Goal: Information Seeking & Learning: Learn about a topic

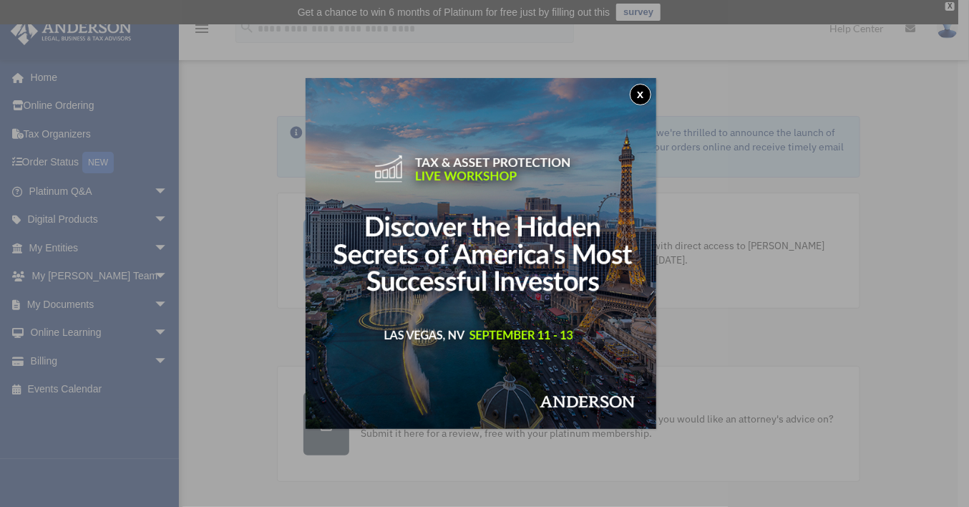
click at [642, 91] on button "x" at bounding box center [640, 94] width 21 height 21
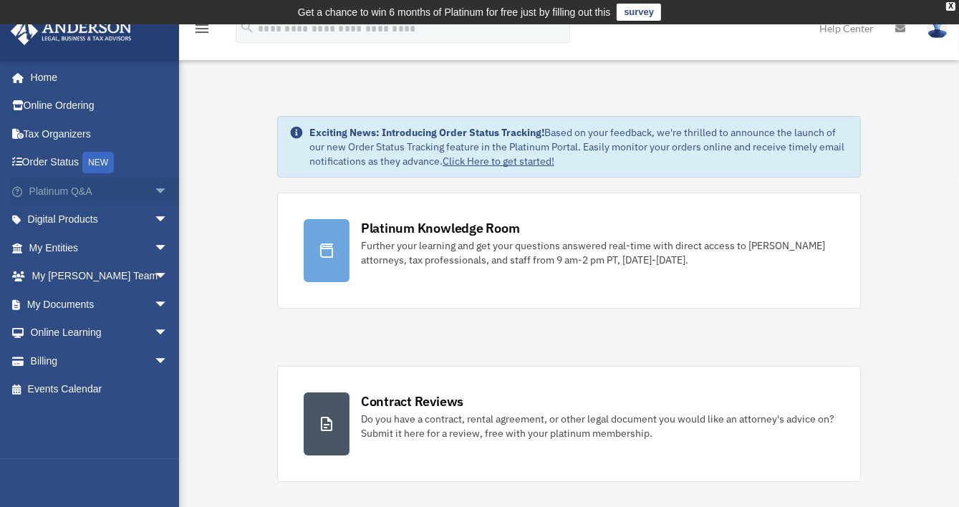
click at [154, 187] on span "arrow_drop_down" at bounding box center [168, 191] width 29 height 29
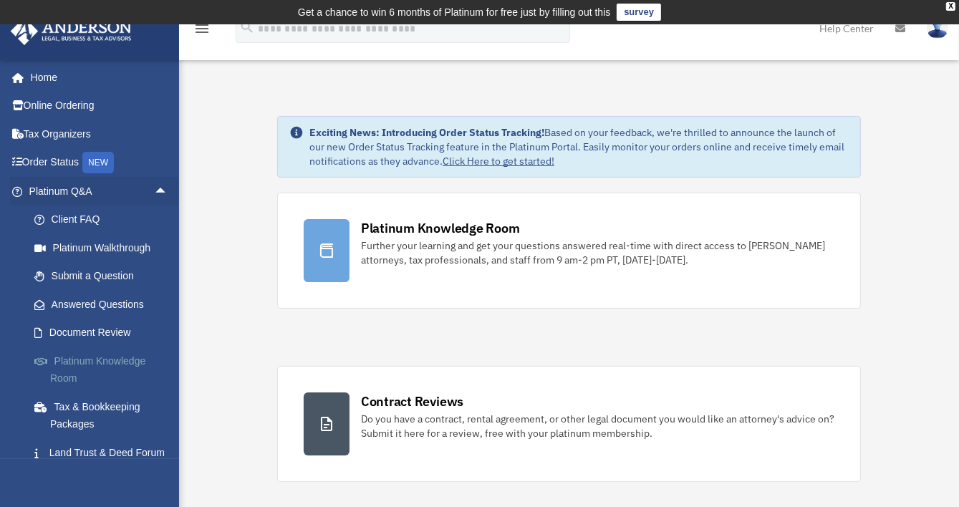
click at [93, 359] on link "Platinum Knowledge Room" at bounding box center [105, 370] width 170 height 46
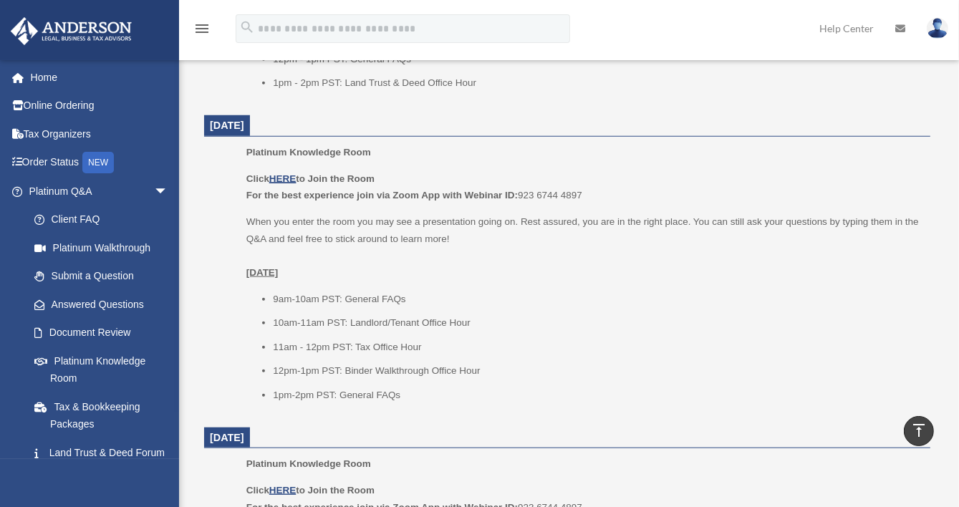
scroll to position [1160, 0]
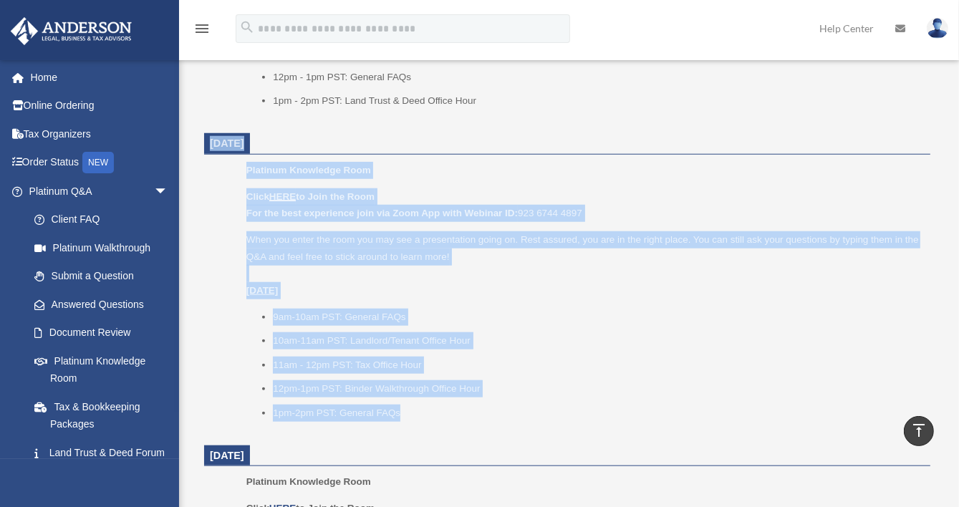
drag, startPoint x: 411, startPoint y: 416, endPoint x: 192, endPoint y: 146, distance: 347.7
click at [192, 146] on div "Platinum Knowledge Room date_range Published on Last updated [DATE] [DATE] by […" at bounding box center [567, 3] width 769 height 2152
copy dl "[DATE] Platinum Knowledge Room Click HERE to Join the Room For the best experie…"
click at [601, 397] on ul "9am-10am PST: General FAQs 10am-11am PST: Landlord/Tenant Office Hour 11am - 12…" at bounding box center [583, 365] width 674 height 113
click at [577, 362] on li "11am - 12pm PST: Tax Office Hour" at bounding box center [596, 365] width 647 height 17
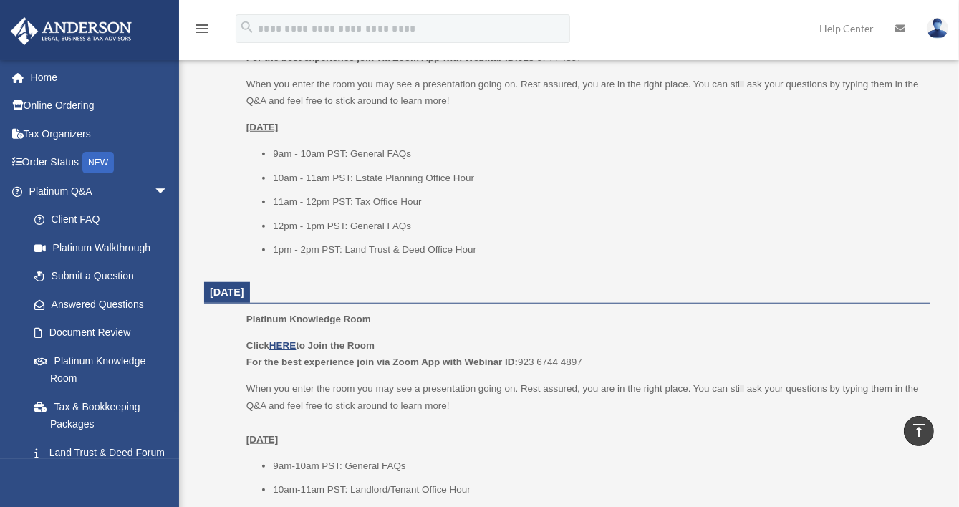
scroll to position [1017, 0]
